Goal: Find contact information: Find contact information

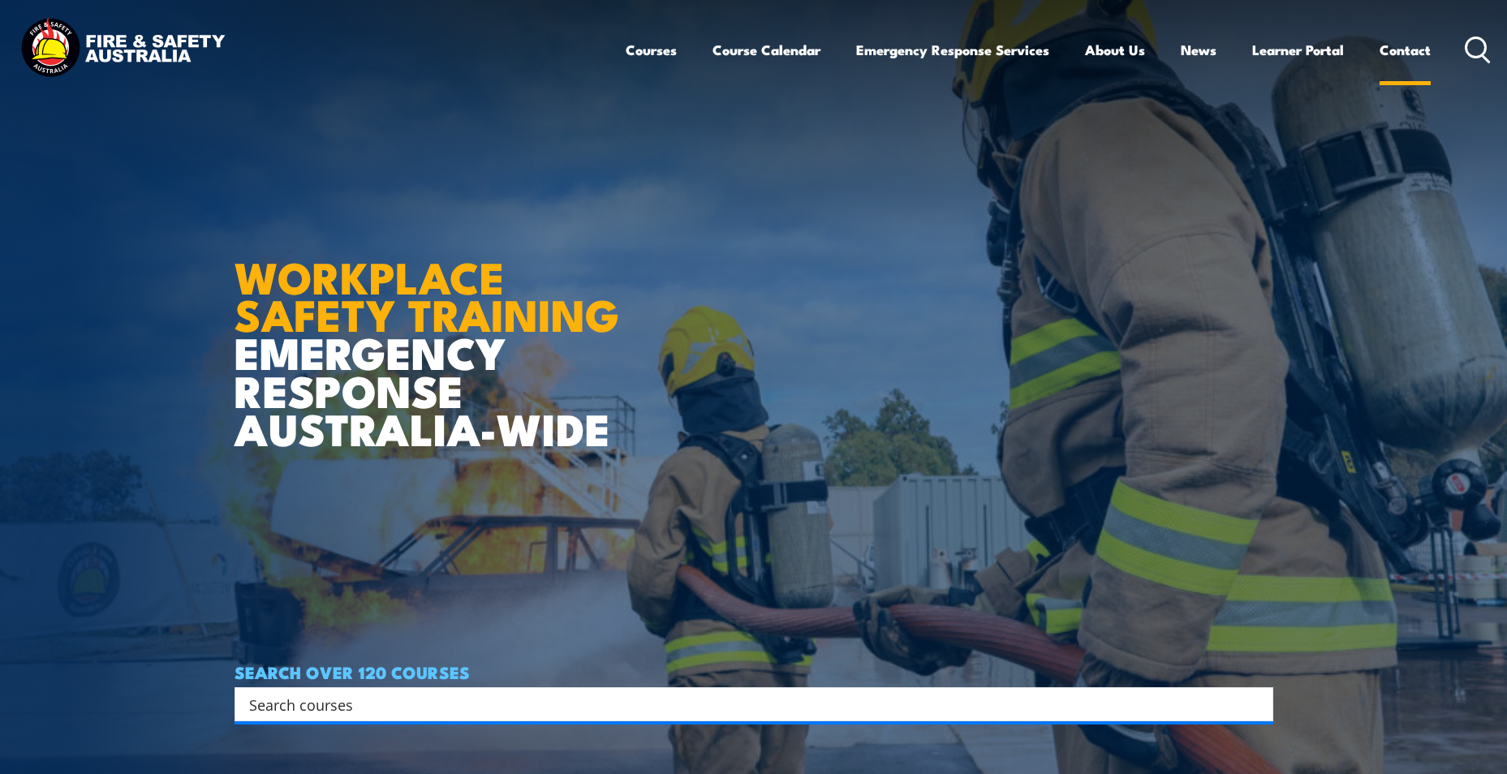
click at [1420, 47] on link "Contact" at bounding box center [1405, 49] width 51 height 43
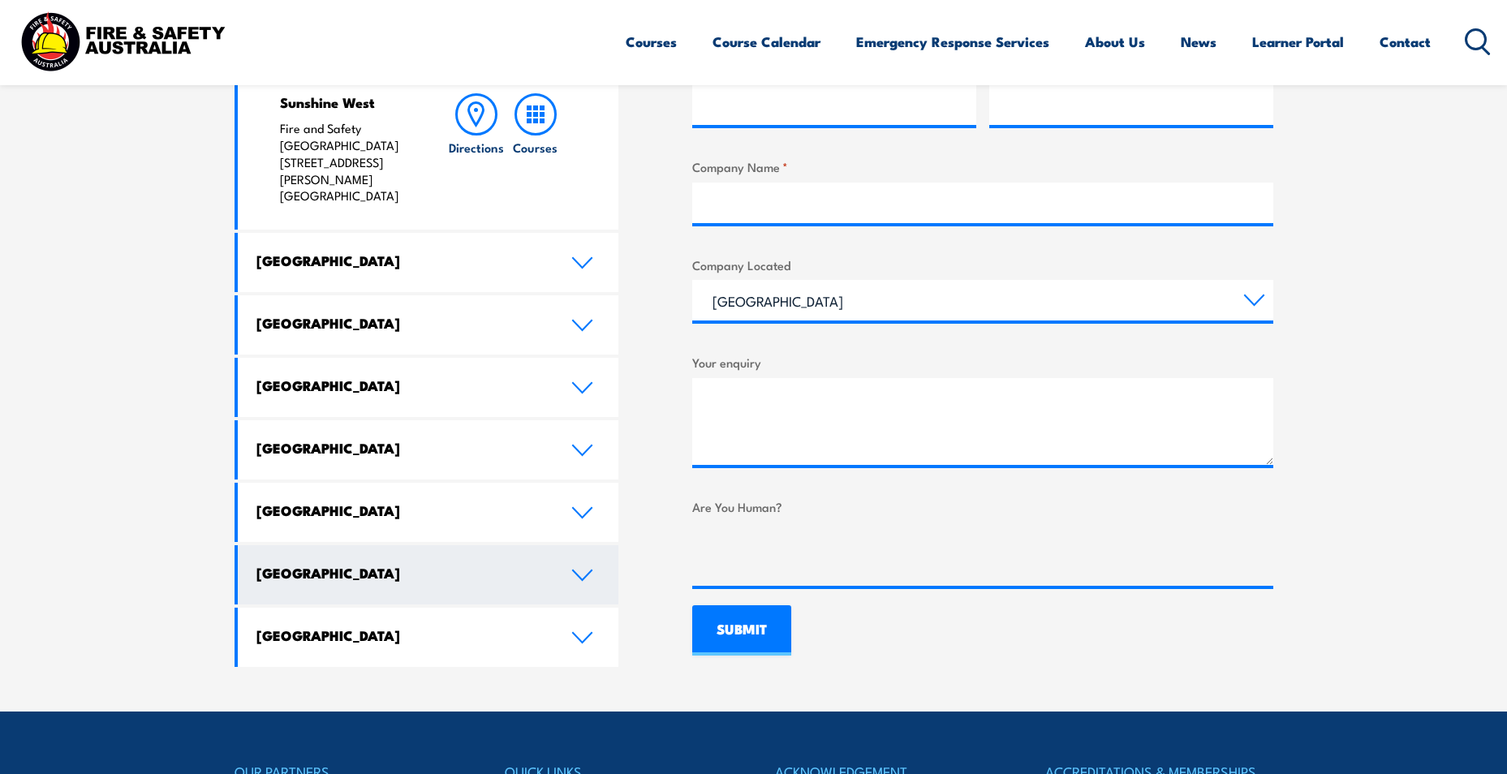
scroll to position [812, 0]
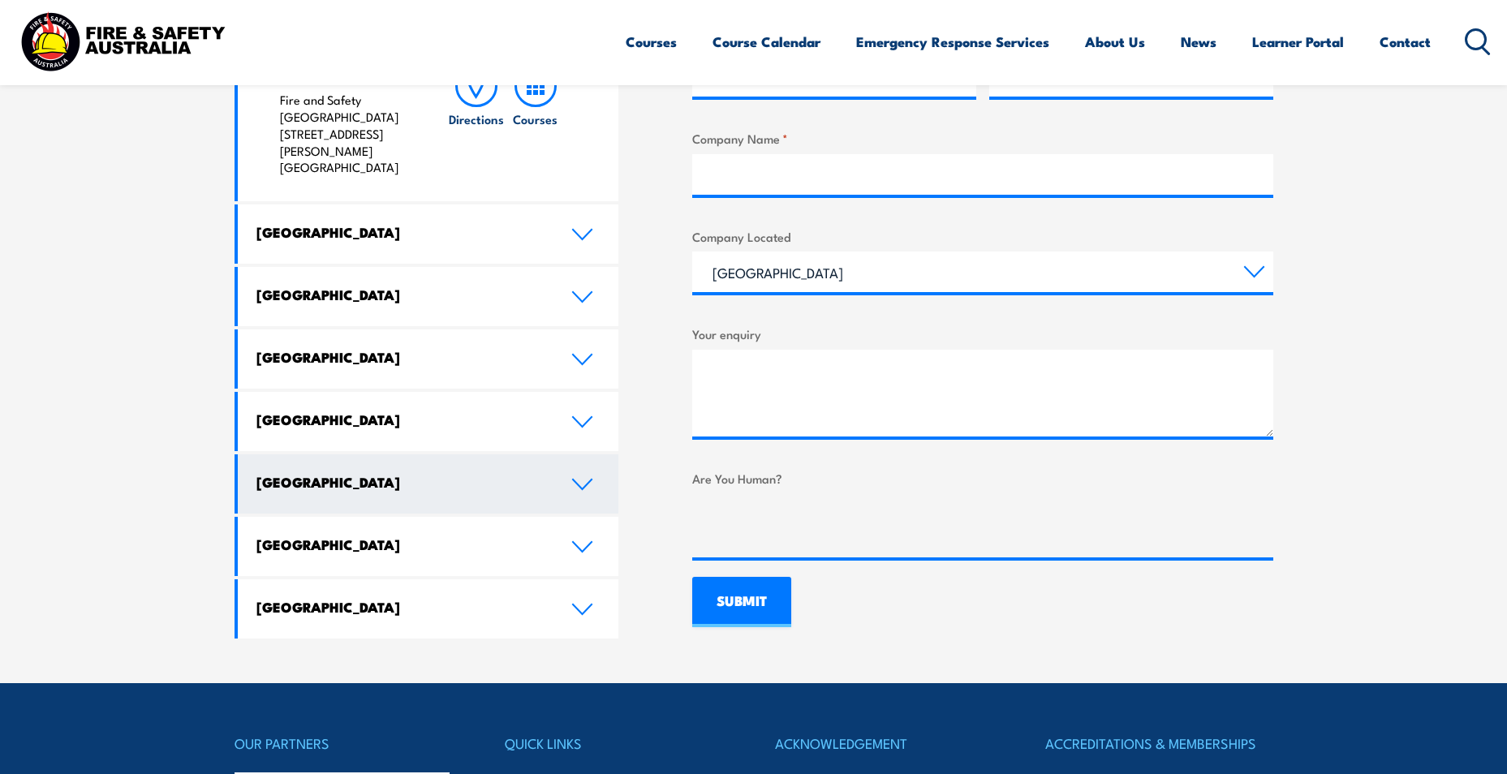
click at [578, 478] on icon at bounding box center [582, 484] width 22 height 13
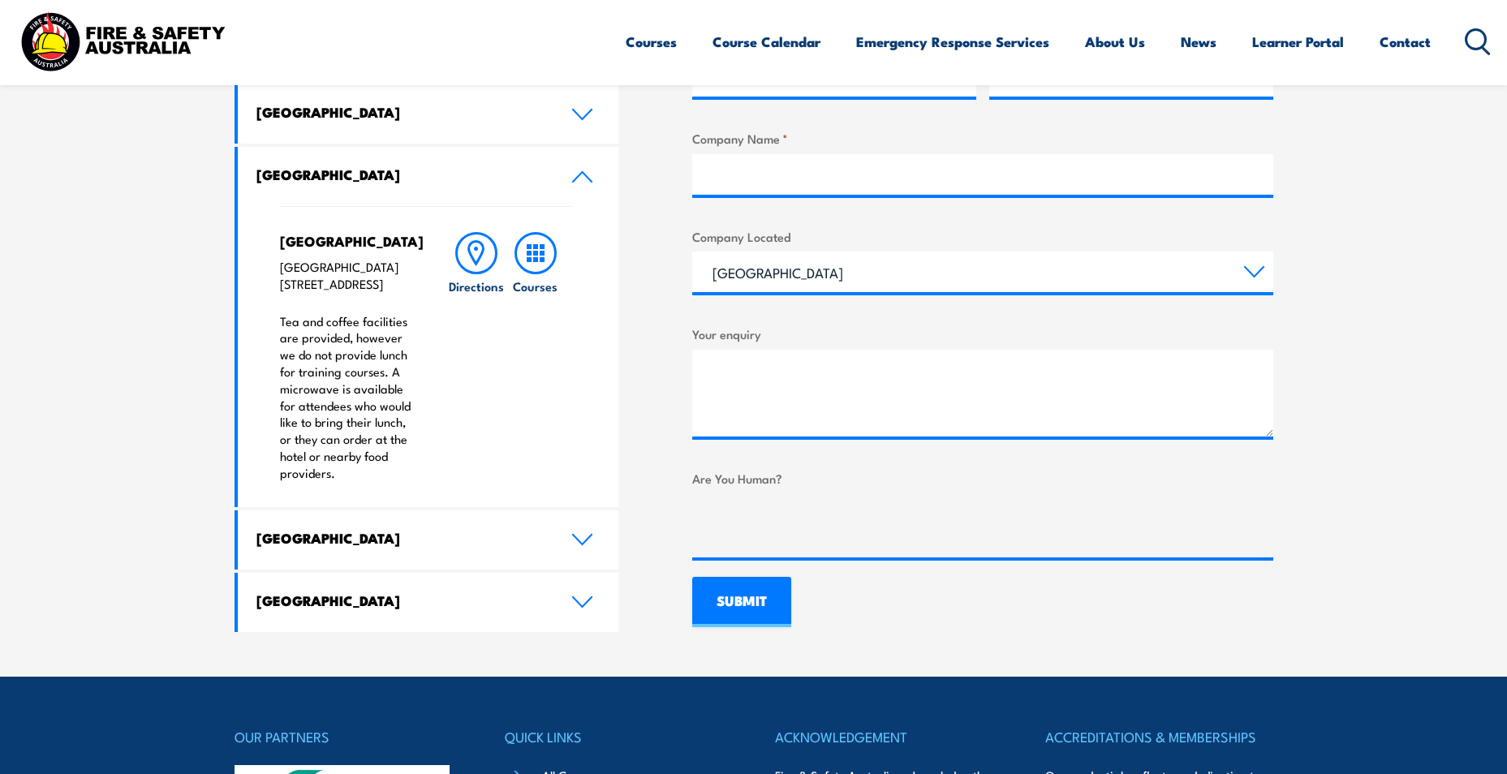
click at [645, 343] on div "LOCATIONS NEAR YOU Victoria Mulgrave Fire & Safety Australia: 6-7 Hartnett Clos…" at bounding box center [754, 207] width 1039 height 850
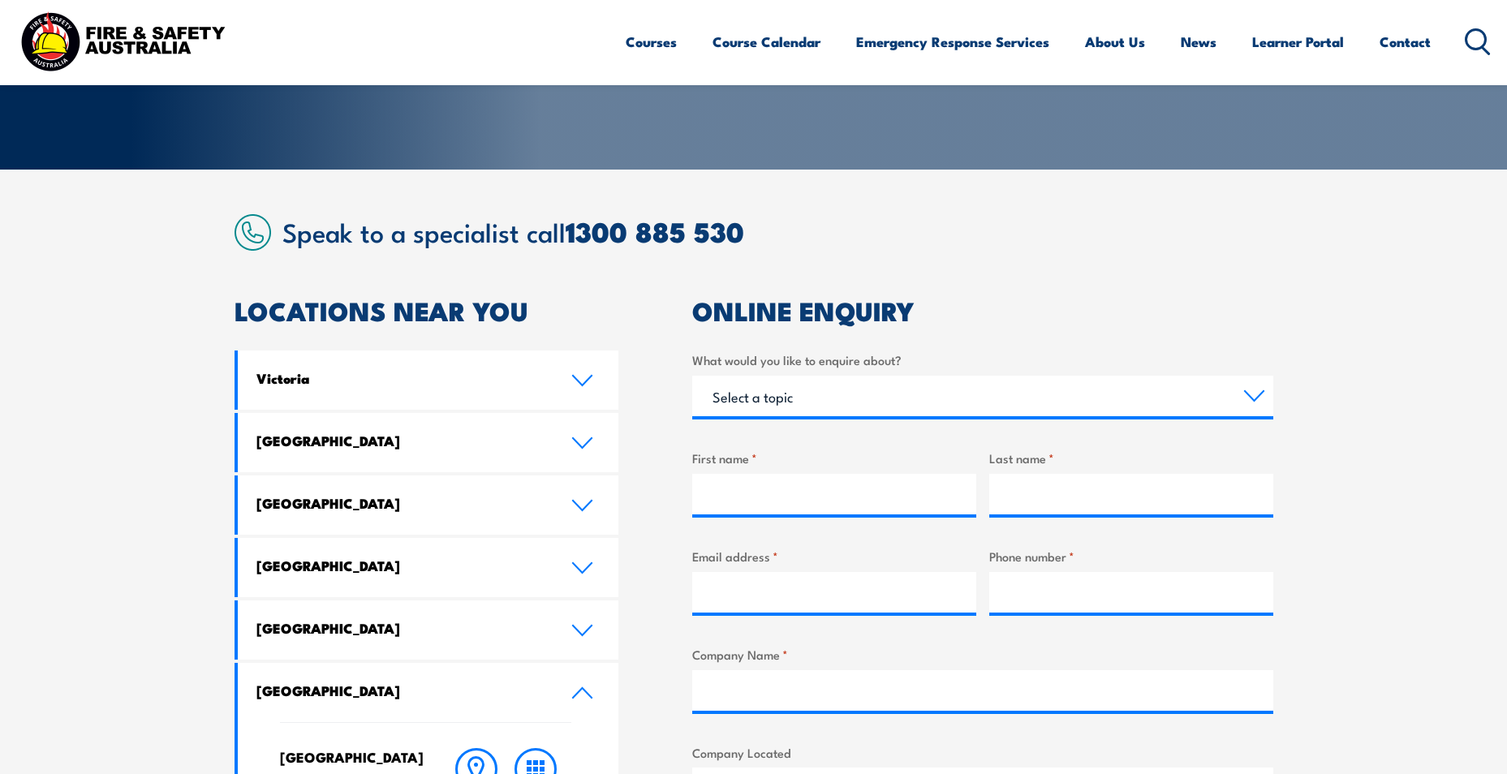
scroll to position [0, 0]
